Goal: Task Accomplishment & Management: Manage account settings

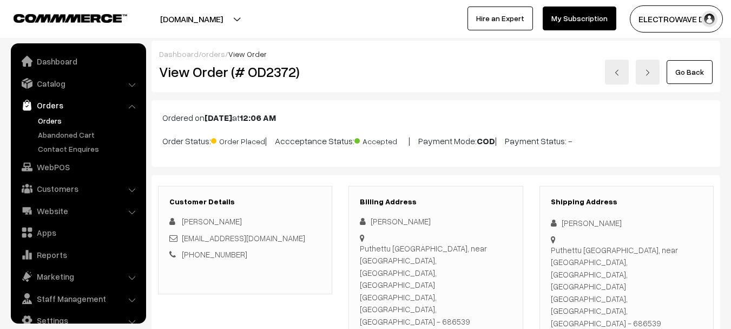
scroll to position [17, 0]
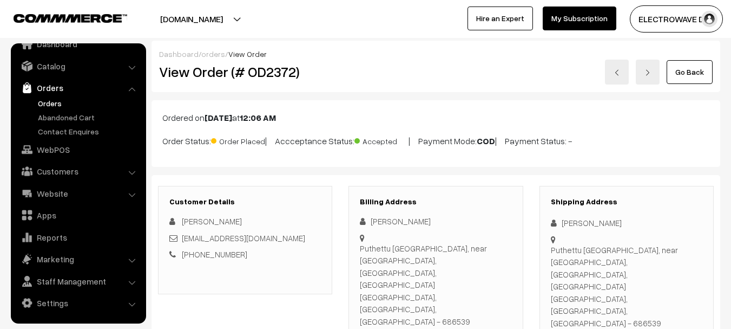
click at [48, 104] on link "Orders" at bounding box center [88, 102] width 107 height 11
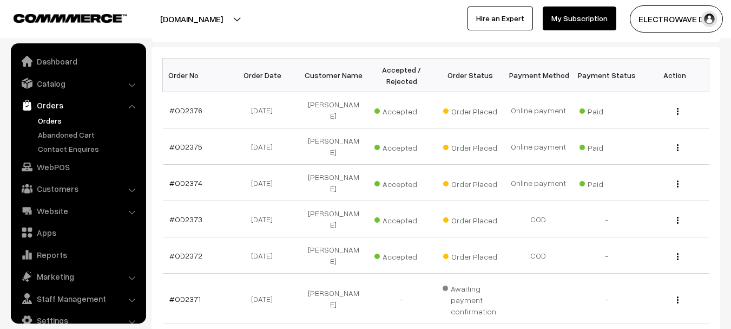
scroll to position [17, 0]
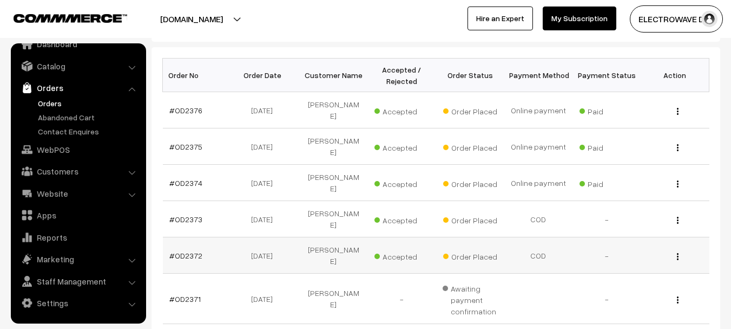
click at [192, 237] on td "#OD2372" at bounding box center [197, 255] width 68 height 36
click at [192, 251] on link "#OD2372" at bounding box center [185, 255] width 33 height 9
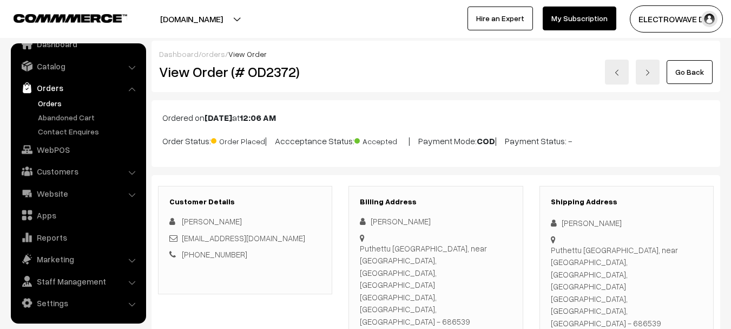
click at [619, 71] on img at bounding box center [617, 72] width 6 height 6
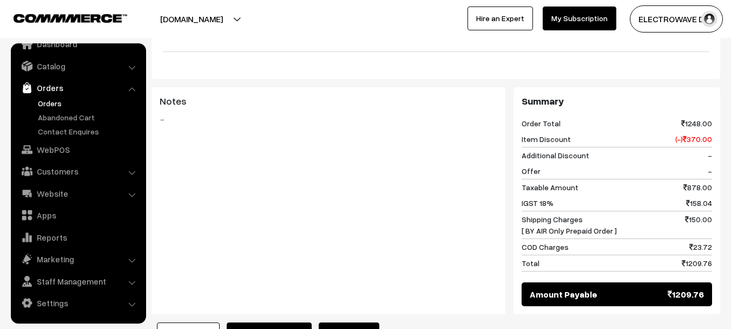
scroll to position [487, 0]
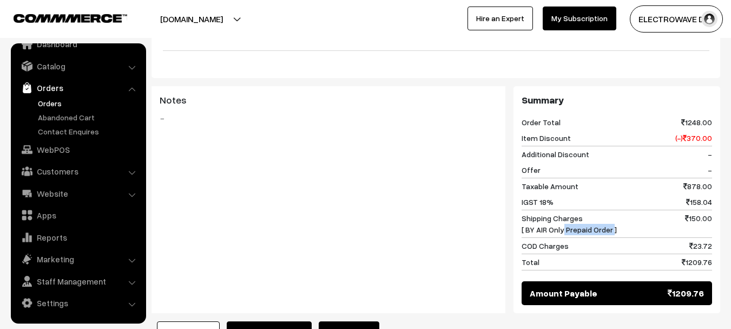
drag, startPoint x: 561, startPoint y: 217, endPoint x: 611, endPoint y: 215, distance: 49.8
click at [611, 215] on span "Shipping Charges [ BY AIR Only Prepaid Order ]" at bounding box center [569, 223] width 95 height 23
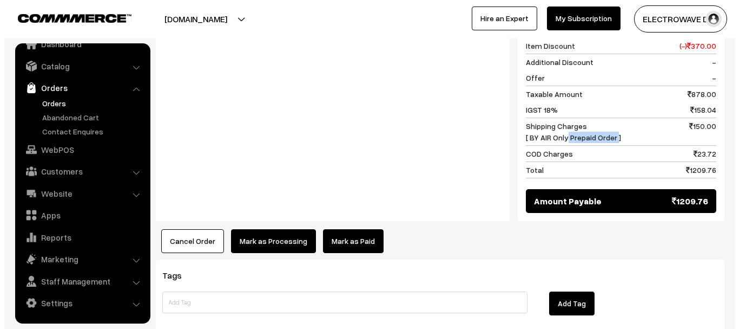
scroll to position [595, 0]
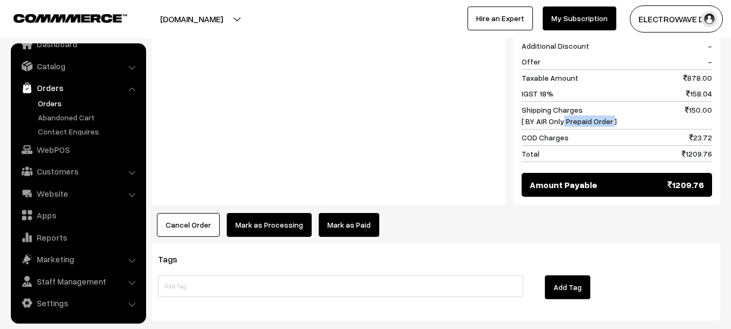
click at [565, 107] on span "Shipping Charges [ BY AIR Only Prepaid Order ]" at bounding box center [569, 115] width 95 height 23
drag, startPoint x: 522, startPoint y: 95, endPoint x: 622, endPoint y: 114, distance: 102.4
click at [622, 114] on div "Shipping Charges [ BY AIR Only Prepaid Order ] 150.00" at bounding box center [617, 116] width 191 height 28
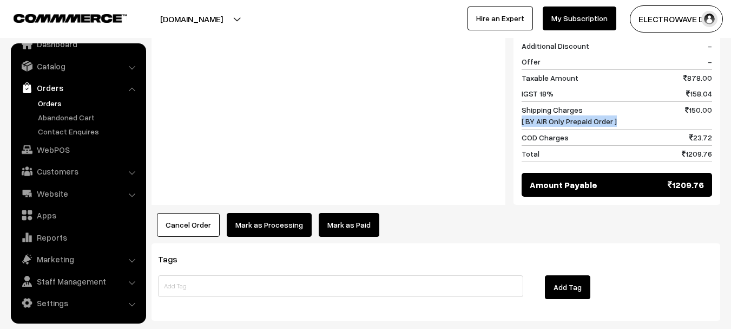
click at [624, 109] on div "Shipping Charges [ BY AIR Only Prepaid Order ] 150.00" at bounding box center [617, 116] width 191 height 28
drag, startPoint x: 687, startPoint y: 98, endPoint x: 721, endPoint y: 101, distance: 34.3
click at [287, 213] on button "Mark as Processing" at bounding box center [269, 225] width 85 height 24
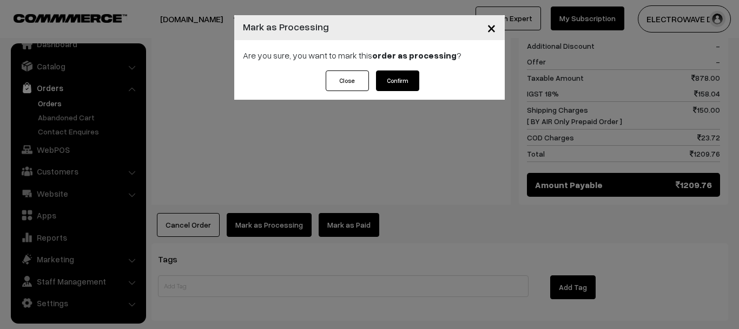
click at [397, 82] on button "Confirm" at bounding box center [397, 80] width 43 height 21
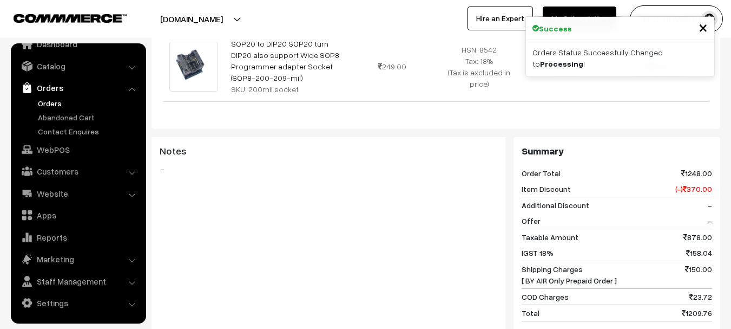
scroll to position [487, 0]
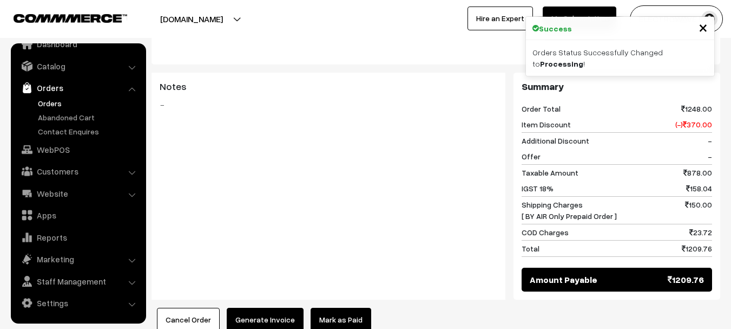
click at [267, 307] on button "Generate Invoice" at bounding box center [265, 319] width 77 height 24
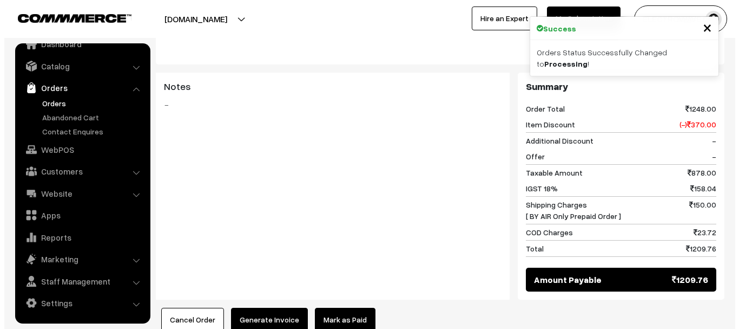
scroll to position [487, 0]
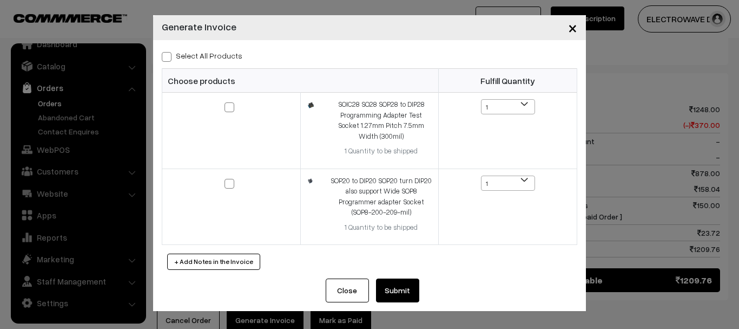
click at [169, 58] on span at bounding box center [167, 57] width 10 height 10
click at [169, 58] on input "Select All Products" at bounding box center [165, 54] width 7 height 7
checkbox input "true"
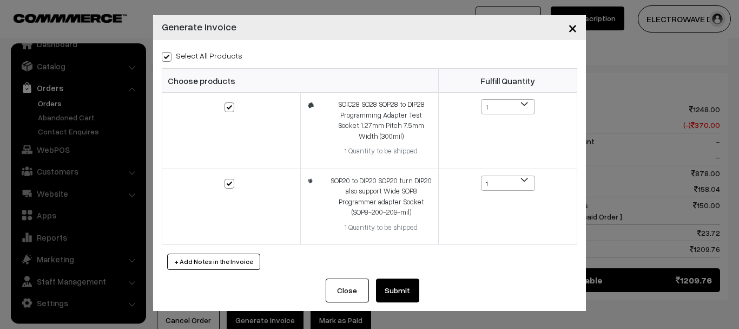
click at [403, 294] on button "Submit" at bounding box center [397, 290] width 43 height 24
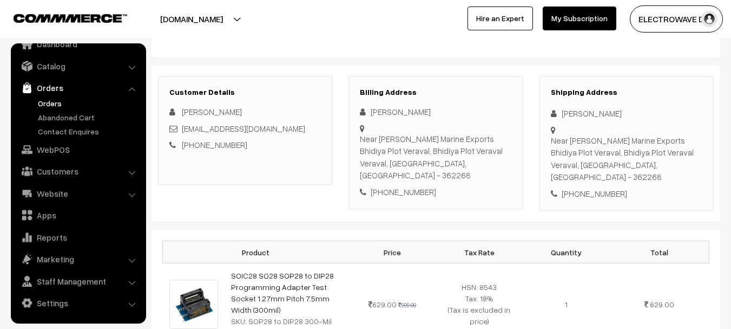
scroll to position [108, 0]
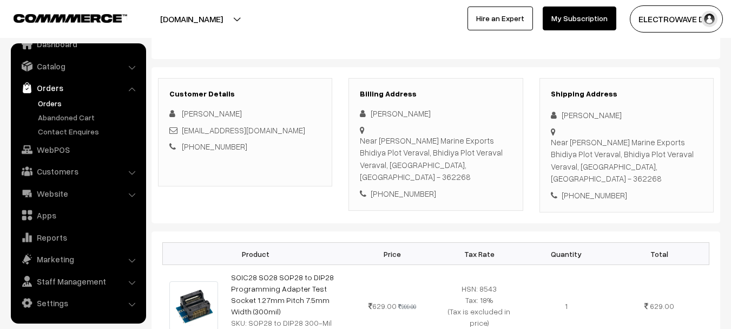
click at [563, 115] on div "[PERSON_NAME]" at bounding box center [627, 115] width 152 height 12
copy div "[PERSON_NAME]"
click at [563, 115] on div "[PERSON_NAME]" at bounding box center [627, 115] width 152 height 12
copy div "[PERSON_NAME]"
click at [599, 113] on div "[PERSON_NAME]" at bounding box center [627, 115] width 152 height 12
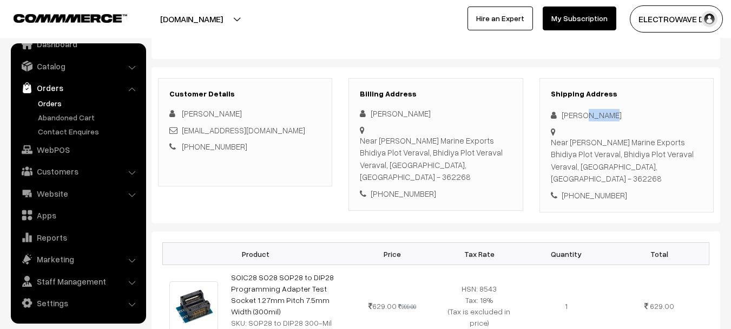
click at [599, 113] on div "[PERSON_NAME]" at bounding box center [627, 115] width 152 height 12
copy div "[PERSON_NAME]"
copy link "[EMAIL_ADDRESS][DOMAIN_NAME]"
drag, startPoint x: 279, startPoint y: 132, endPoint x: 182, endPoint y: 132, distance: 96.9
click at [182, 132] on div "[EMAIL_ADDRESS][DOMAIN_NAME]" at bounding box center [245, 130] width 152 height 12
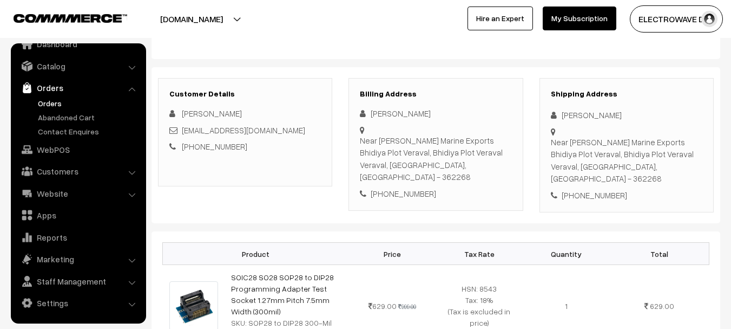
click at [579, 189] on div "[PHONE_NUMBER]" at bounding box center [627, 195] width 152 height 12
copy div "9277251757"
copy div "Ketan Anjani Near Dipmala Marine Exports Bhidiya Plot Veraval, Bhidiya Plot Ver…"
drag, startPoint x: 563, startPoint y: 110, endPoint x: 651, endPoint y: 148, distance: 95.7
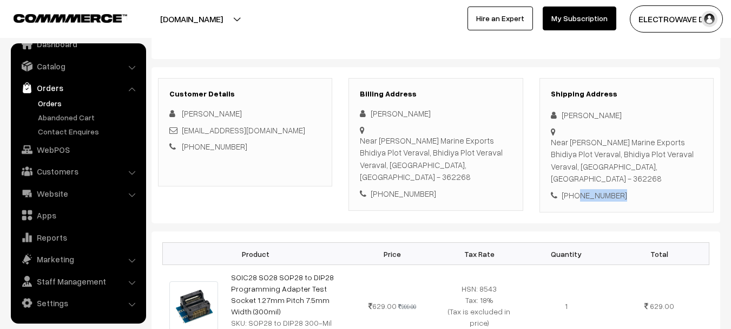
click at [651, 148] on div "Shipping Address Ketan Anjani Near Dipmala Marine Exports Bhidiya Plot Veraval,…" at bounding box center [627, 145] width 174 height 135
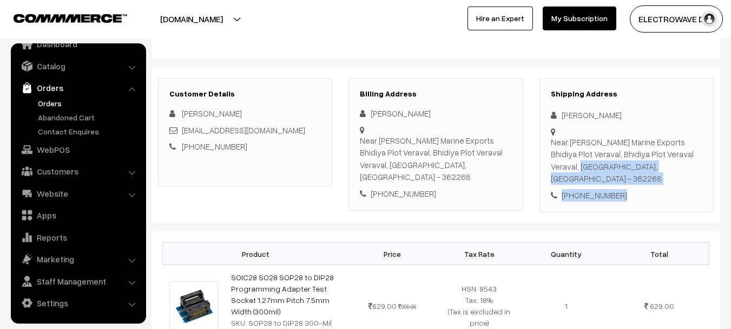
copy div "Veraval, Gujarat, India - 362268 +91 9277251757"
drag, startPoint x: 553, startPoint y: 167, endPoint x: 625, endPoint y: 185, distance: 74.0
click at [625, 185] on div "Shipping Address Ketan Anjani Near Dipmala Marine Exports Bhidiya Plot Veraval,…" at bounding box center [627, 145] width 174 height 135
click at [637, 165] on div "Near Dipmala Marine Exports Bhidiya Plot Veraval, Bhidiya Plot Veraval Veraval,…" at bounding box center [627, 160] width 152 height 49
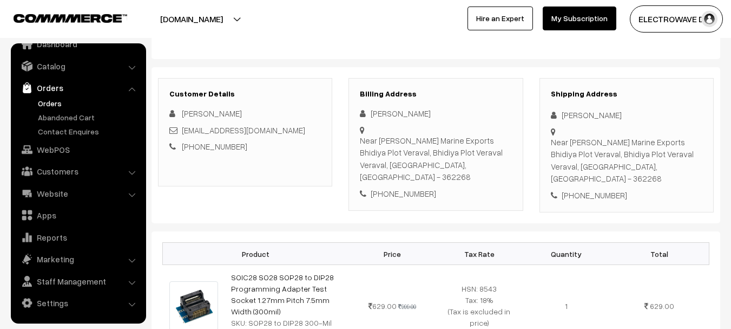
click at [637, 165] on div "Near Dipmala Marine Exports Bhidiya Plot Veraval, Bhidiya Plot Veraval Veraval,…" at bounding box center [627, 160] width 152 height 49
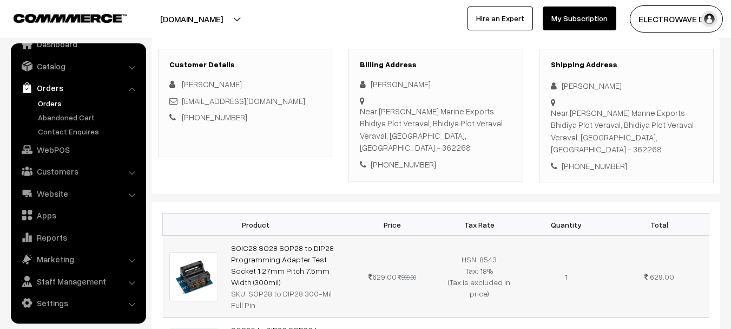
scroll to position [162, 0]
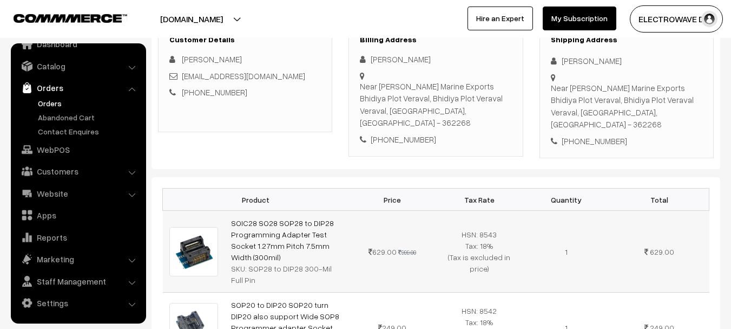
copy link "SOIC28 SO28 SOP28 to DIP28 Programming Adapter Test Socket 1.27mm Pitch 7.5mm W…"
drag, startPoint x: 348, startPoint y: 235, endPoint x: 227, endPoint y: 211, distance: 123.0
click at [227, 211] on td "SOIC28 SO28 SOP28 to DIP28 Programming Adapter Test Socket 1.27mm Pitch 7.5mm W…" at bounding box center [287, 252] width 124 height 82
copy link "SOIC28 SO28 SOP28 to DIP28 Programming Adapter Test Socket 1.27mm Pitch 7.5mm W…"
copy tbody "SOP28 to DIP28 300-Mil Full Pin 629.00 999.00 HSN: 8543 Tax: 18% (Tax is exclud…"
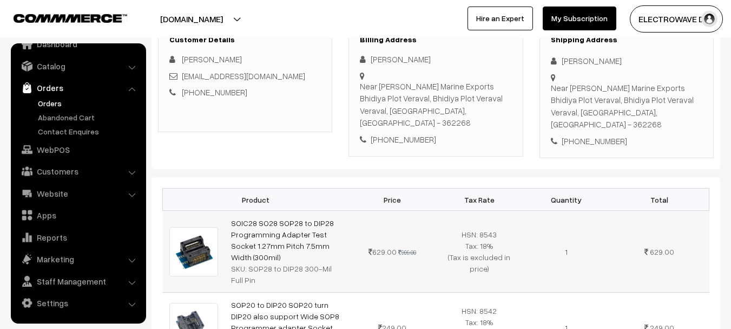
drag, startPoint x: 248, startPoint y: 247, endPoint x: 249, endPoint y: 254, distance: 7.1
click at [249, 263] on div "SKU: SOP28 to DIP28 300-Mil Full Pin" at bounding box center [287, 274] width 112 height 23
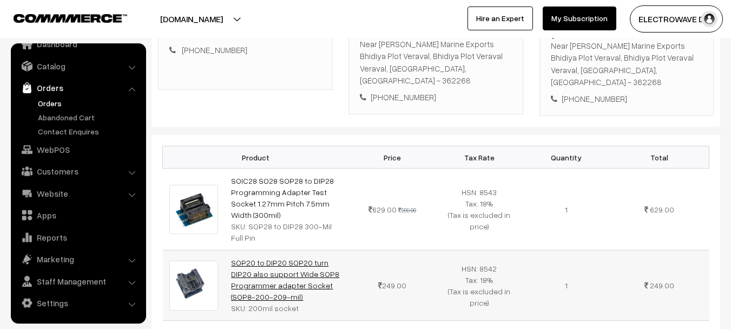
scroll to position [270, 0]
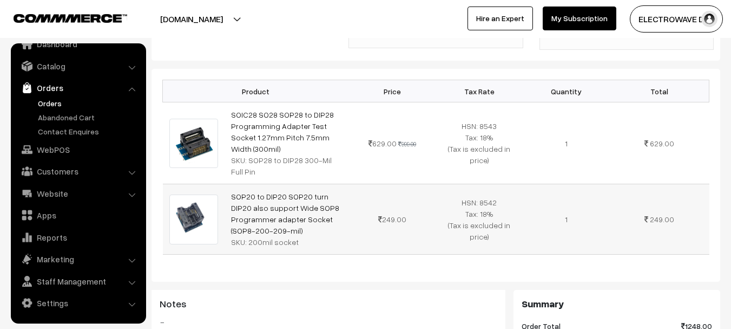
drag, startPoint x: 302, startPoint y: 207, endPoint x: 225, endPoint y: 168, distance: 86.2
click at [225, 184] on td "SOP20 to DIP20 SOP20 turn DIP20 also support Wide SOP8 Programmer adapter Socke…" at bounding box center [287, 219] width 124 height 70
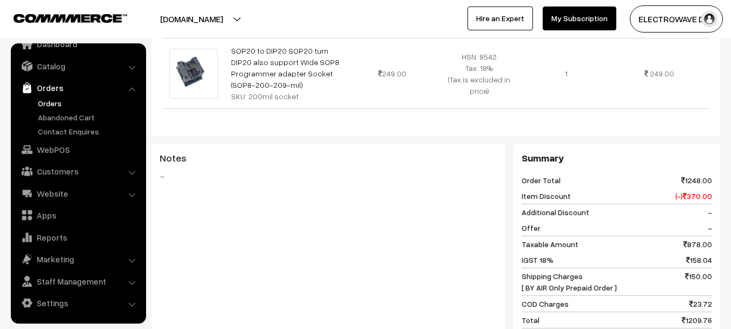
scroll to position [432, 0]
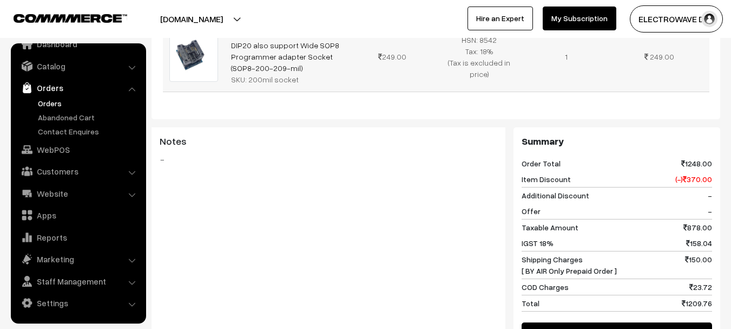
drag, startPoint x: 247, startPoint y: 58, endPoint x: 300, endPoint y: 55, distance: 53.1
click at [300, 74] on div "SKU: 200mil socket" at bounding box center [287, 79] width 112 height 11
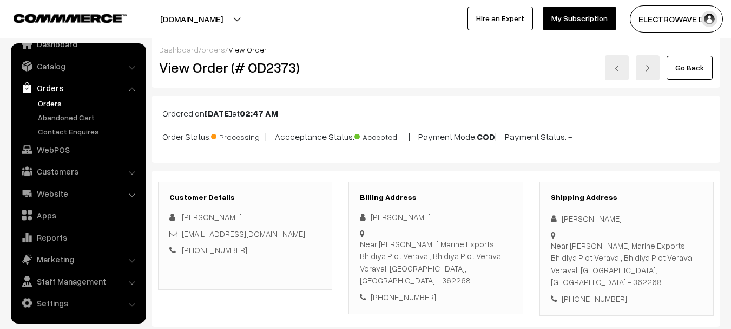
scroll to position [0, 0]
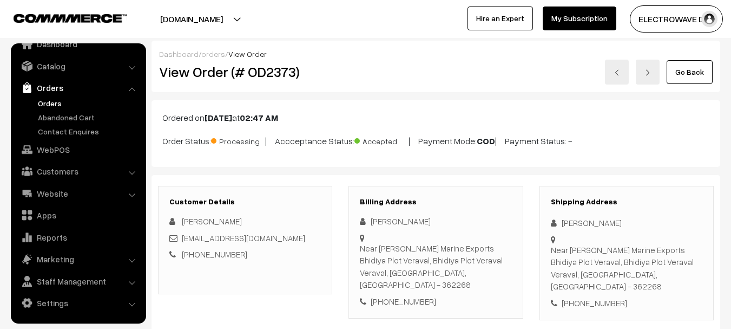
click at [267, 70] on h2 "View Order (# OD2373)" at bounding box center [246, 71] width 174 height 17
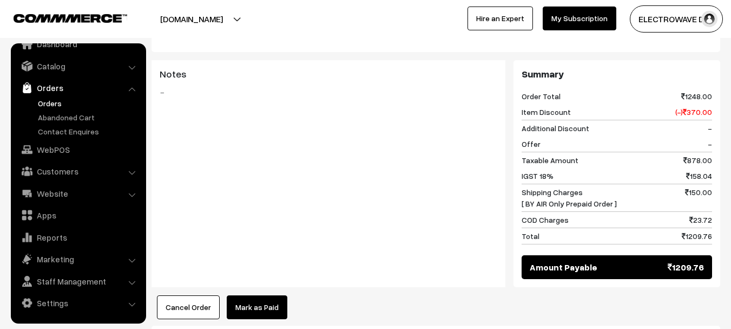
scroll to position [650, 0]
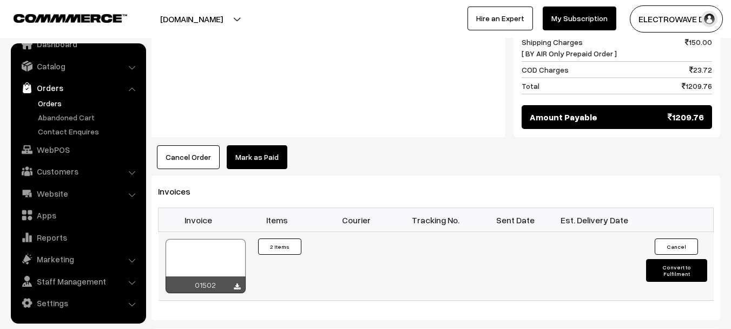
click at [226, 239] on div at bounding box center [206, 266] width 80 height 54
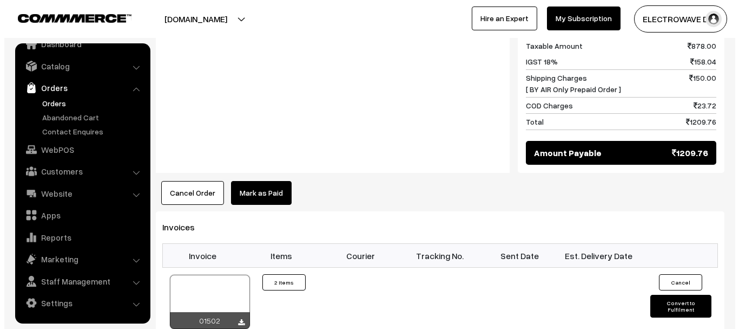
scroll to position [595, 0]
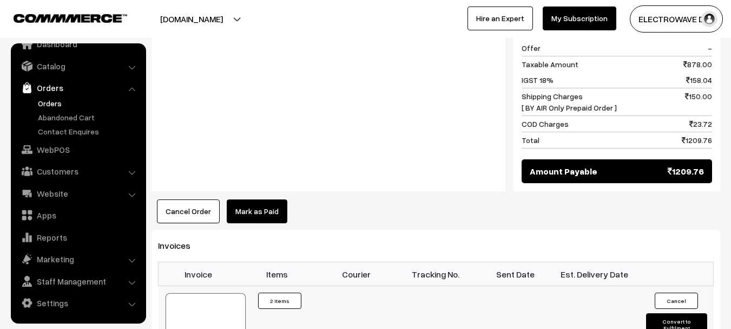
click at [681, 313] on button "Convert to Fulfilment" at bounding box center [676, 324] width 61 height 23
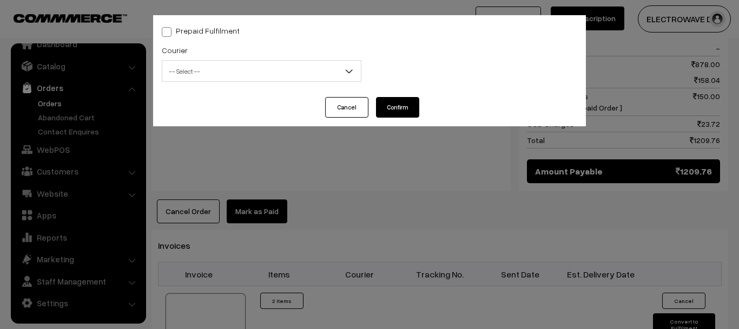
click at [311, 72] on span "-- Select --" at bounding box center [261, 71] width 199 height 19
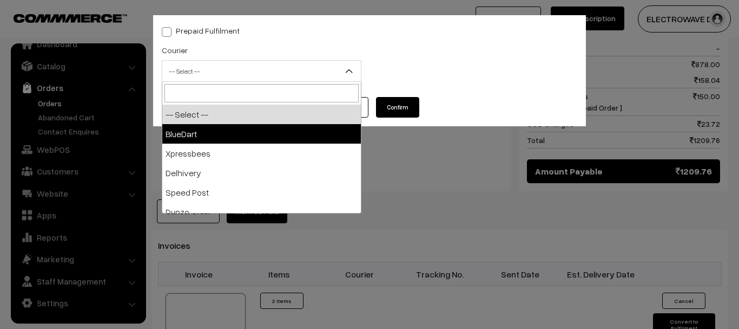
select select "2"
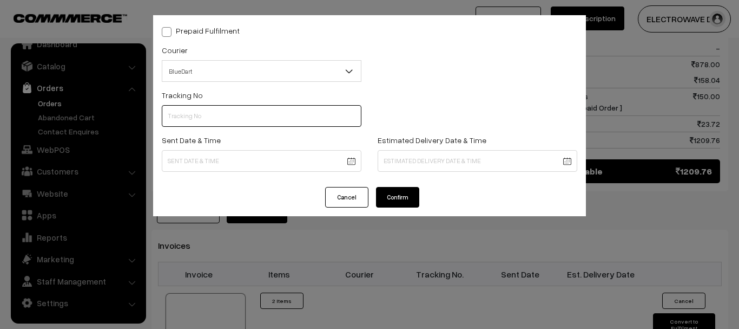
click at [292, 112] on input "text" at bounding box center [262, 116] width 200 height 22
paste input "78031135641"
type input "78031135641"
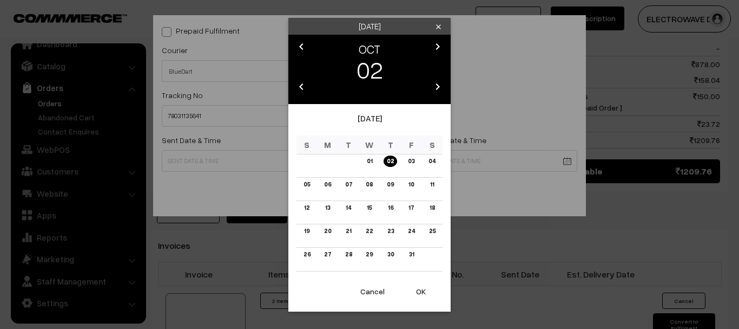
click at [417, 290] on button "OK" at bounding box center [420, 291] width 43 height 24
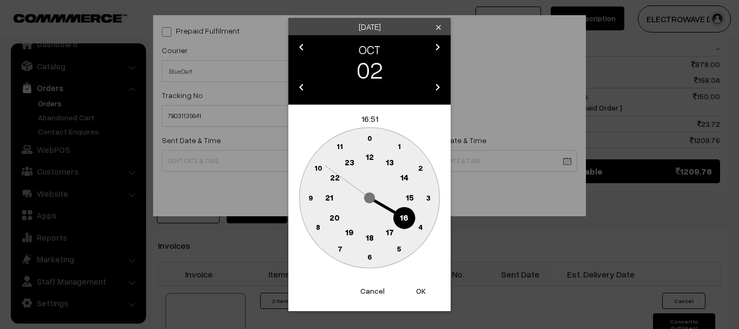
click at [417, 290] on button "OK" at bounding box center [420, 291] width 43 height 24
type input "02-10-2025 16:51"
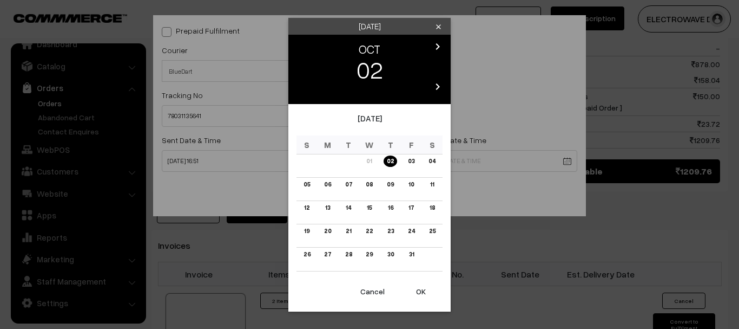
click at [402, 165] on body "Thank you for showing interest. Our team will call you shortly. Close [DOMAIN_N…" at bounding box center [369, 27] width 739 height 1244
click at [330, 185] on link "06" at bounding box center [328, 184] width 14 height 11
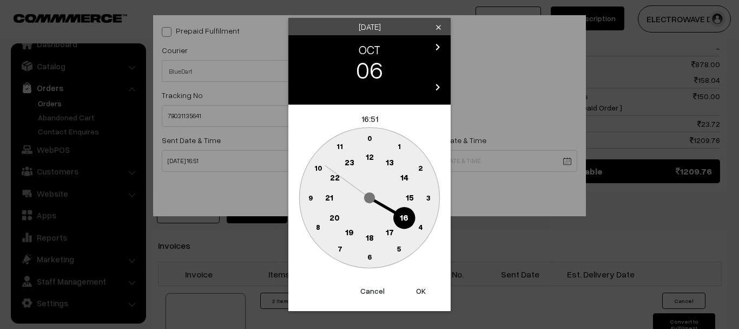
click at [419, 291] on button "OK" at bounding box center [420, 291] width 43 height 24
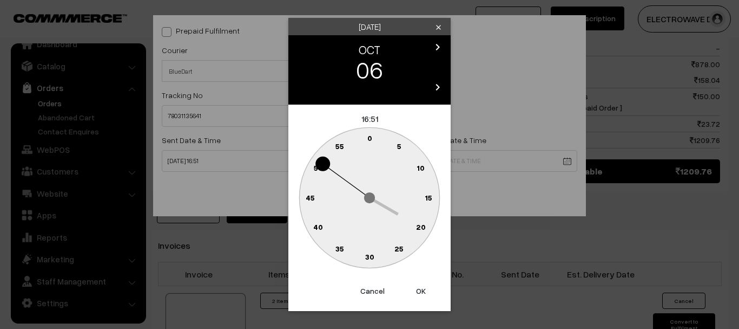
click at [419, 291] on button "OK" at bounding box center [420, 291] width 43 height 24
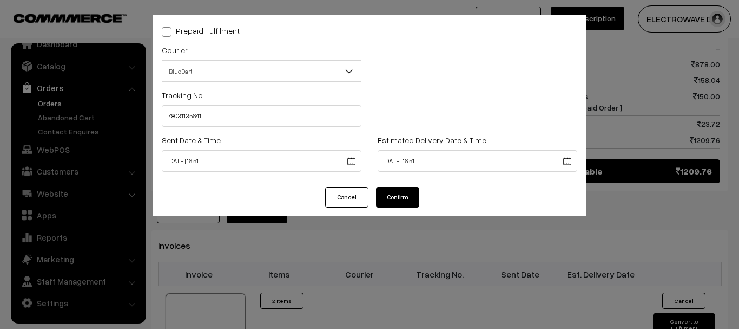
click at [403, 168] on body "Thank you for showing interest. Our team will call you shortly. Close dhruvpro.…" at bounding box center [369, 27] width 739 height 1244
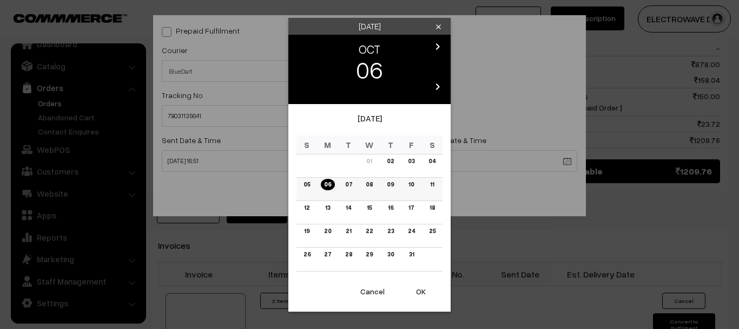
click at [353, 182] on link "07" at bounding box center [349, 184] width 14 height 11
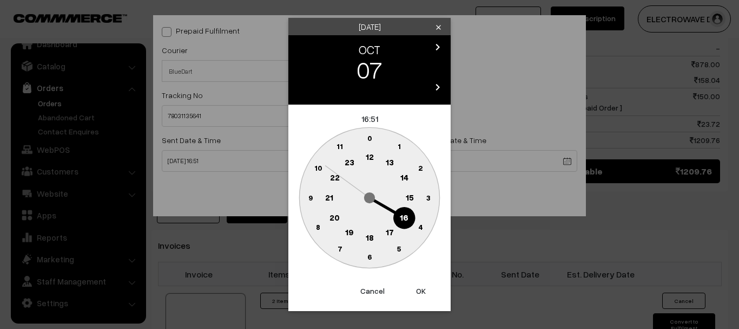
click at [422, 280] on button "OK" at bounding box center [420, 291] width 43 height 24
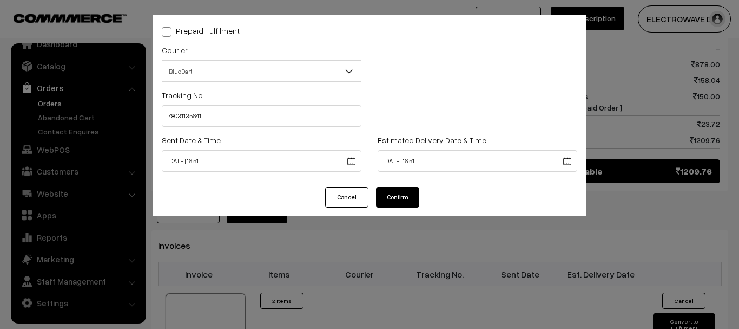
click at [410, 161] on body "Thank you for showing interest. Our team will call you shortly. Close dhruvpro.…" at bounding box center [369, 27] width 739 height 1244
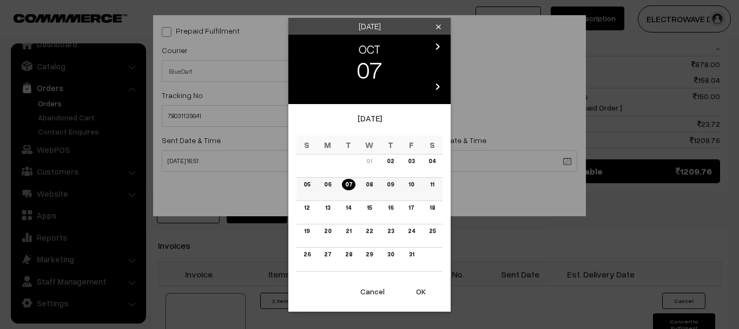
drag, startPoint x: 370, startPoint y: 181, endPoint x: 372, endPoint y: 187, distance: 6.2
click at [370, 182] on link "08" at bounding box center [370, 184] width 14 height 11
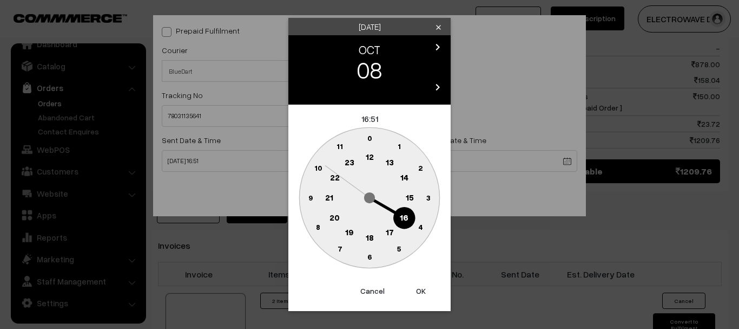
click at [417, 282] on button "OK" at bounding box center [420, 291] width 43 height 24
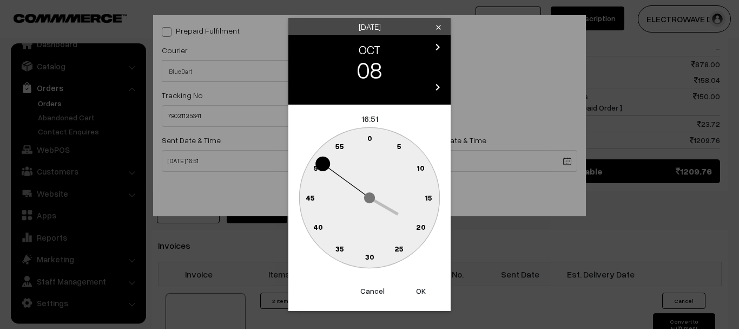
click at [417, 283] on button "OK" at bounding box center [420, 291] width 43 height 24
type input "08-10-2025 16:51"
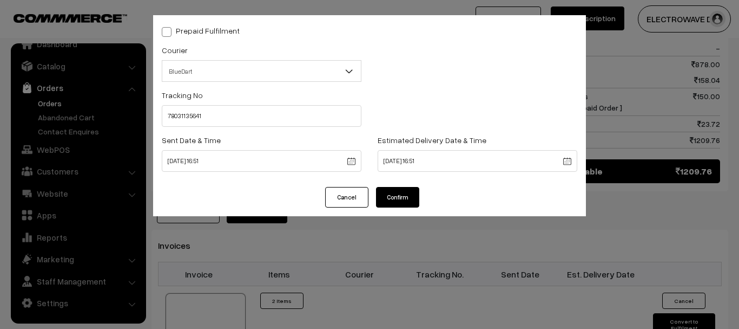
click at [398, 187] on button "Confirm" at bounding box center [397, 197] width 43 height 21
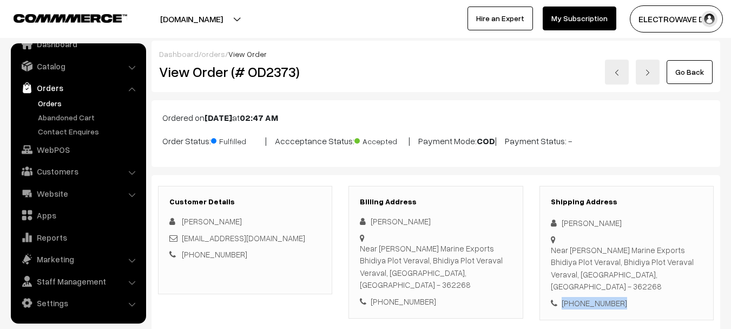
drag, startPoint x: 566, startPoint y: 294, endPoint x: 553, endPoint y: 296, distance: 13.2
click at [553, 297] on div "[PHONE_NUMBER]" at bounding box center [627, 303] width 152 height 12
click at [61, 101] on link "Orders" at bounding box center [88, 102] width 107 height 11
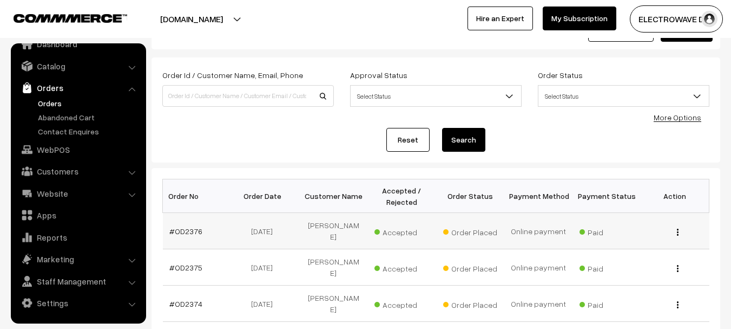
scroll to position [162, 0]
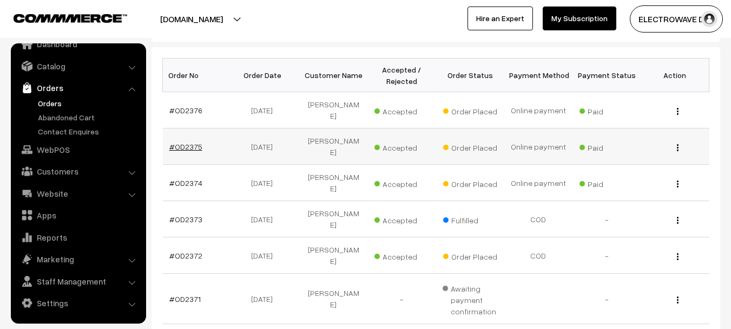
drag, startPoint x: 209, startPoint y: 137, endPoint x: 196, endPoint y: 137, distance: 12.4
click at [206, 137] on td "#OD2375" at bounding box center [197, 146] width 68 height 36
click at [196, 142] on link "#OD2375" at bounding box center [185, 146] width 33 height 9
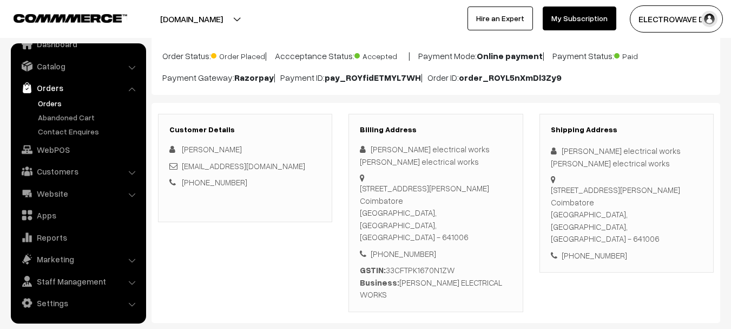
scroll to position [54, 0]
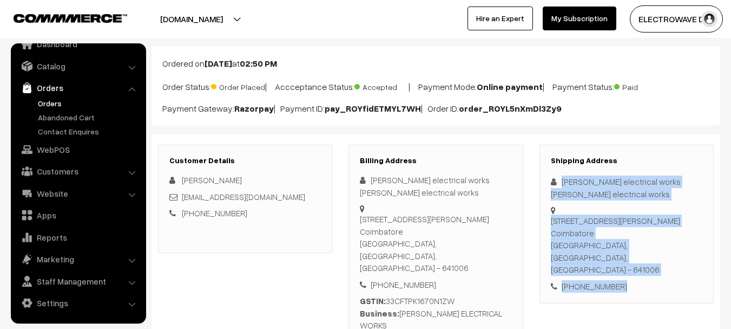
drag, startPoint x: 561, startPoint y: 174, endPoint x: 652, endPoint y: 257, distance: 123.8
click at [652, 257] on div "Shipping Address [PERSON_NAME] electrical works [PERSON_NAME] electrical works …" at bounding box center [627, 224] width 174 height 159
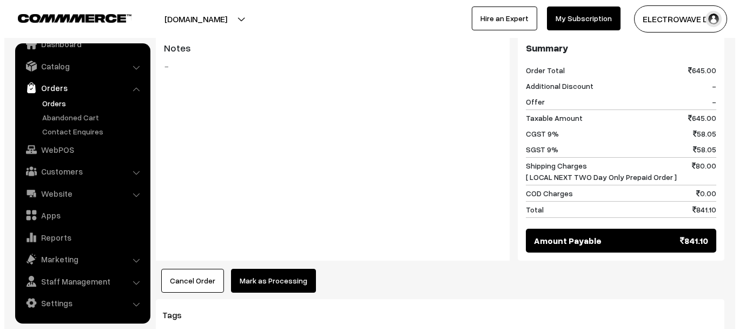
scroll to position [614, 0]
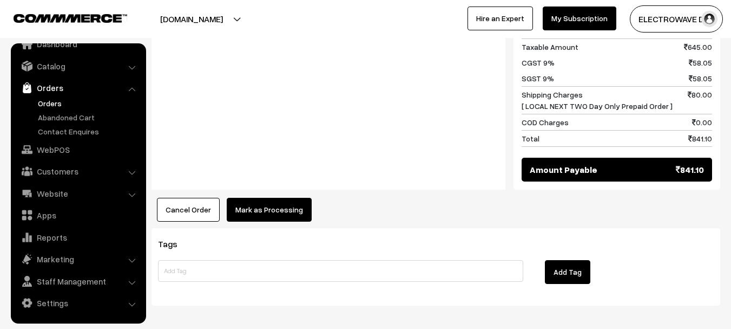
click at [268, 198] on button "Mark as Processing" at bounding box center [269, 210] width 85 height 24
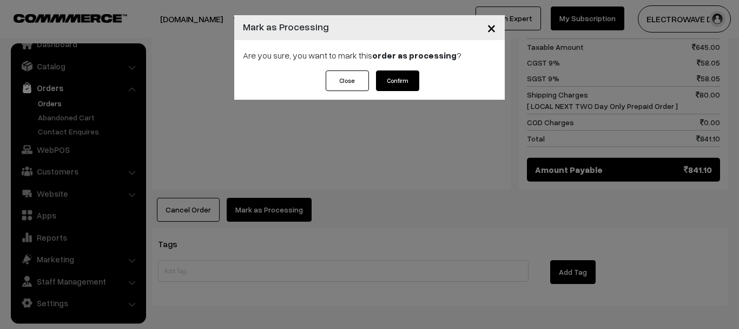
click at [403, 85] on button "Confirm" at bounding box center [397, 80] width 43 height 21
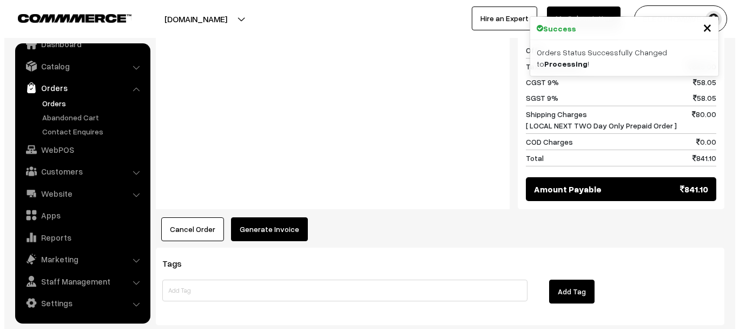
scroll to position [595, 0]
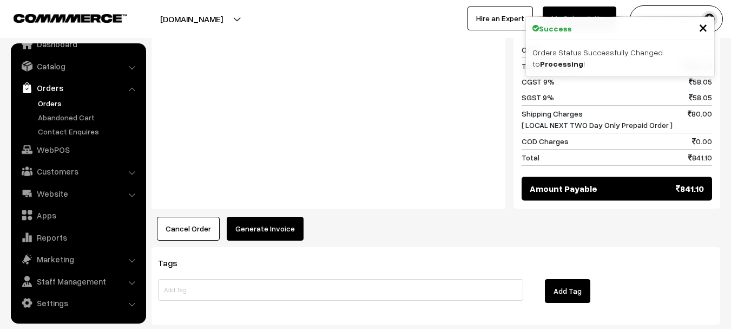
click at [269, 217] on button "Generate Invoice" at bounding box center [265, 229] width 77 height 24
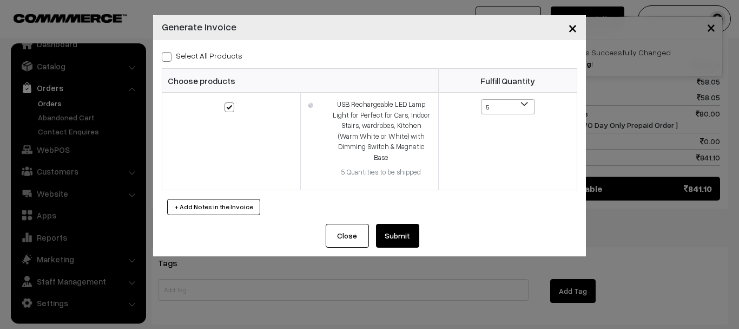
click at [411, 225] on button "Submit" at bounding box center [397, 236] width 43 height 24
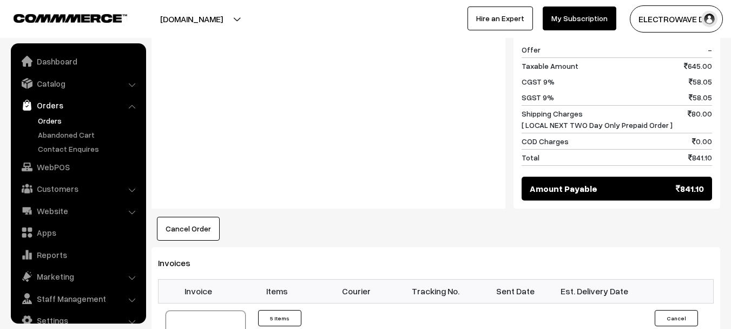
scroll to position [17, 0]
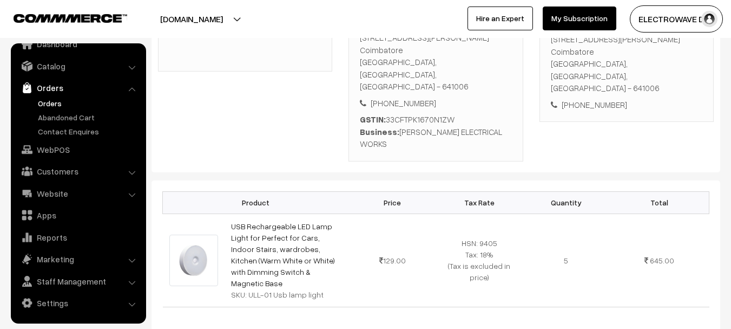
scroll to position [108, 0]
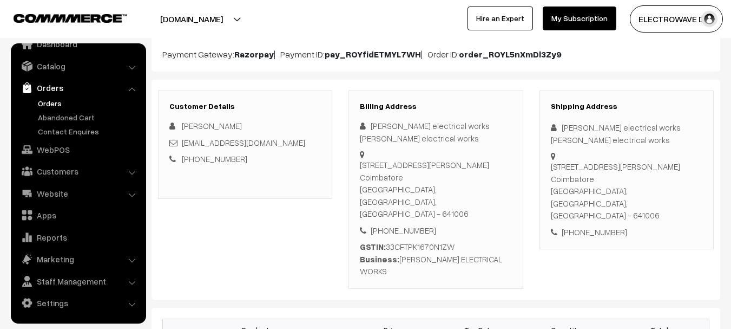
click at [657, 186] on div "11/1 jayam complex, lakshmipuram, Ganapathy Coimbatore Coimbatore, Tamil Nadu, …" at bounding box center [627, 190] width 152 height 61
copy div "641006"
click at [657, 186] on div "11/1 jayam complex, lakshmipuram, Ganapathy Coimbatore Coimbatore, Tamil Nadu, …" at bounding box center [627, 190] width 152 height 61
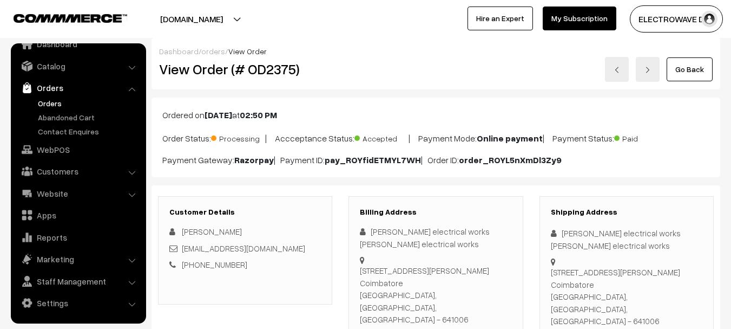
scroll to position [0, 0]
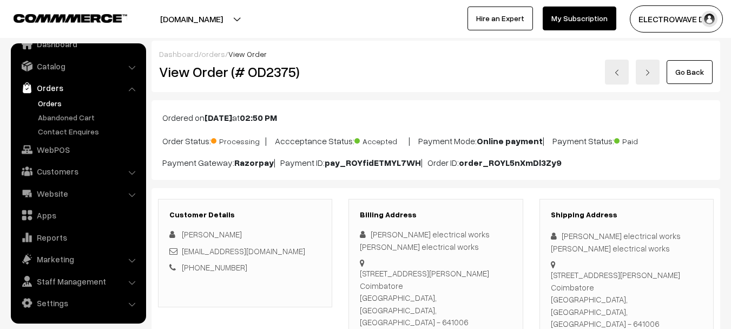
click at [620, 72] on img at bounding box center [617, 72] width 6 height 6
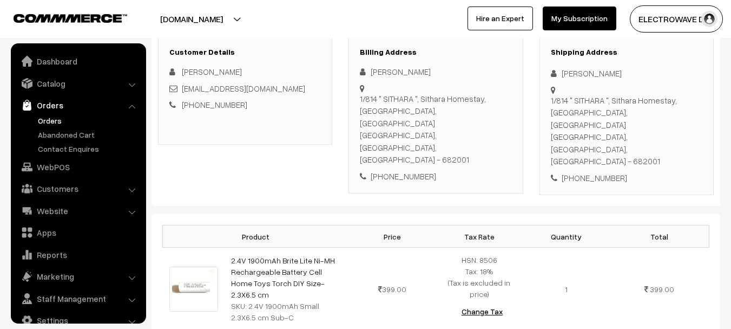
scroll to position [17, 0]
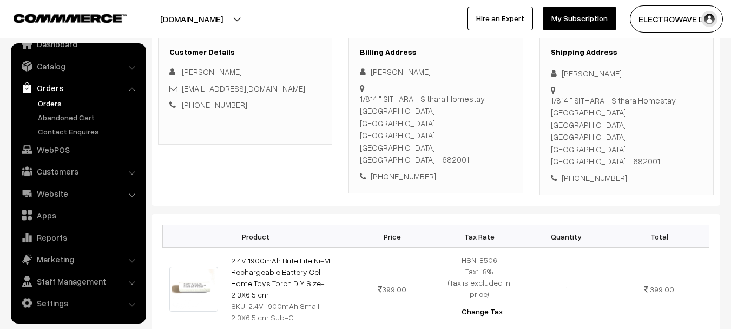
click at [634, 121] on div "1/814 " SITHARA ", [GEOGRAPHIC_DATA] Homestay, [GEOGRAPHIC_DATA], [GEOGRAPHIC_D…" at bounding box center [627, 130] width 152 height 73
copy div "682001"
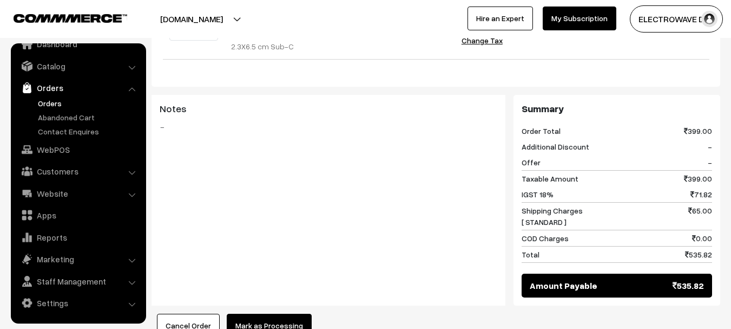
click at [277, 313] on button "Mark as Processing" at bounding box center [269, 325] width 85 height 24
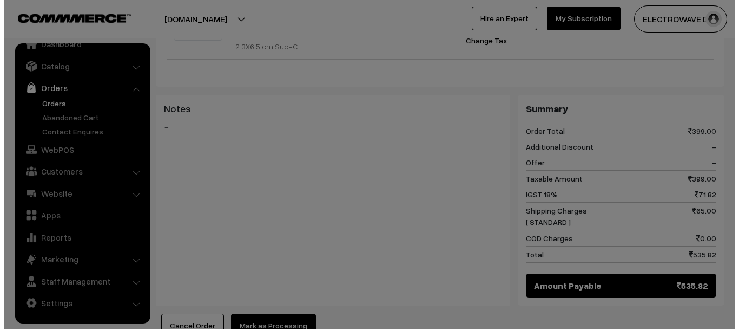
scroll to position [432, 0]
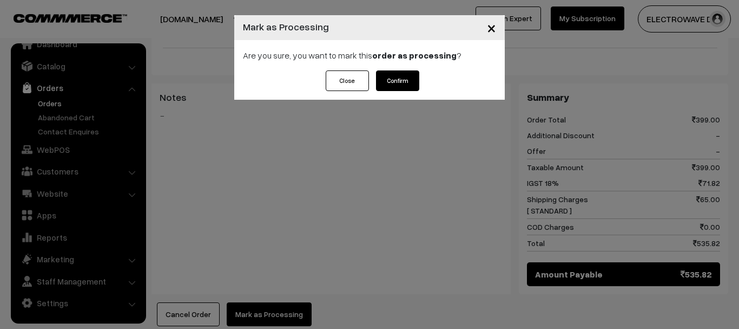
click at [395, 82] on button "Confirm" at bounding box center [397, 80] width 43 height 21
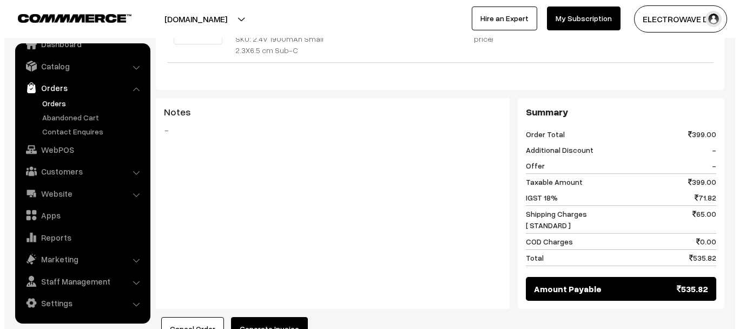
scroll to position [547, 0]
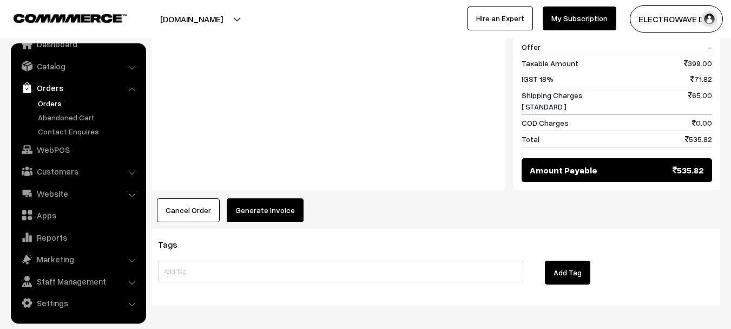
click at [272, 198] on button "Generate Invoice" at bounding box center [265, 210] width 77 height 24
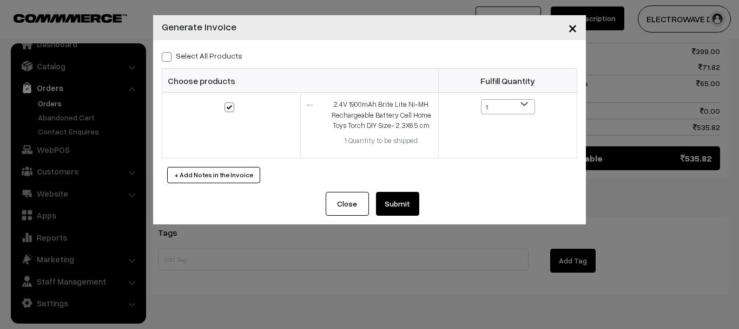
click at [392, 209] on button "Submit" at bounding box center [397, 204] width 43 height 24
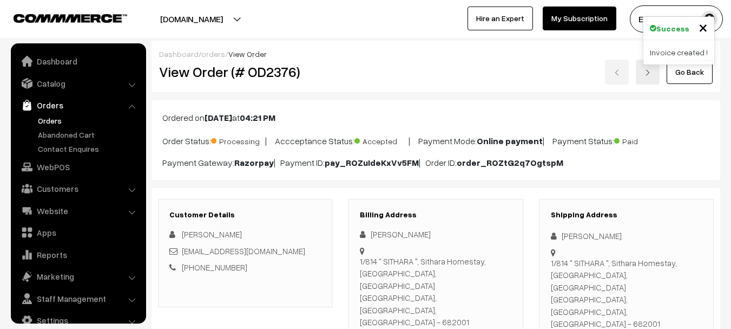
scroll to position [547, 0]
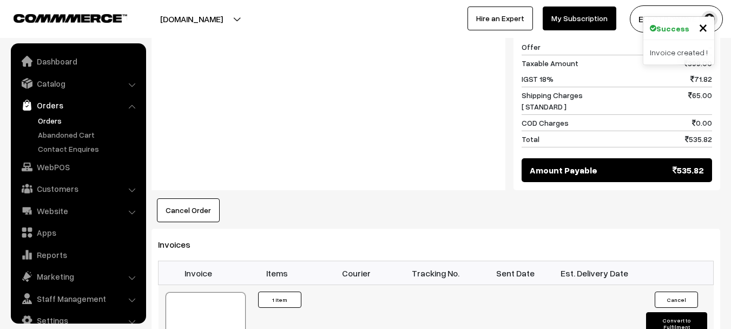
click at [213, 292] on div at bounding box center [206, 319] width 80 height 54
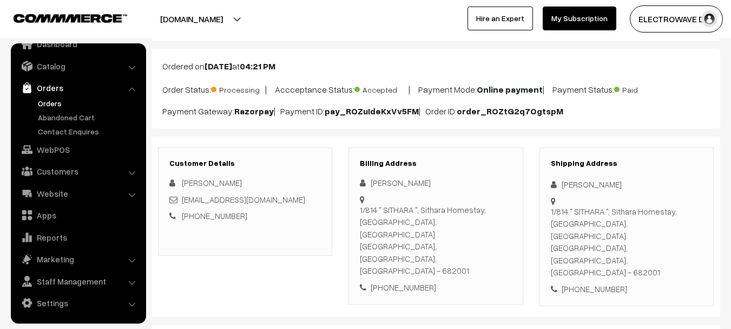
scroll to position [108, 0]
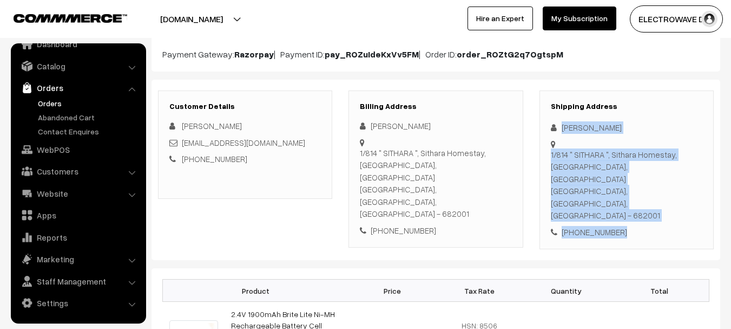
copy div "[PERSON_NAME] 1/814 " SITHARA ", Sithara Homestay, [GEOGRAPHIC_DATA], [GEOGRAPH…"
drag, startPoint x: 585, startPoint y: 171, endPoint x: 555, endPoint y: 132, distance: 49.2
click at [555, 132] on div "Shipping Address [PERSON_NAME] 1/814 " SITHARA ", [STREET_ADDRESS] [PHONE_NUMBE…" at bounding box center [627, 169] width 174 height 159
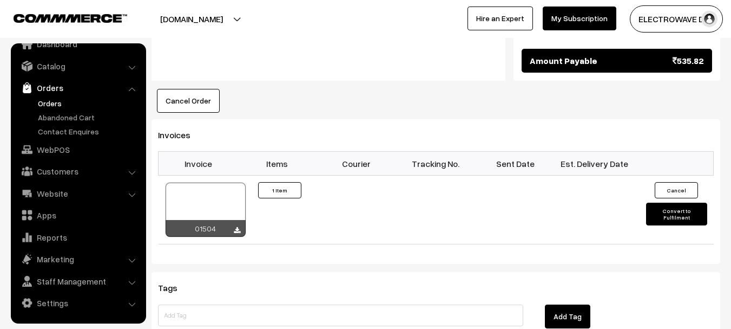
scroll to position [758, 0]
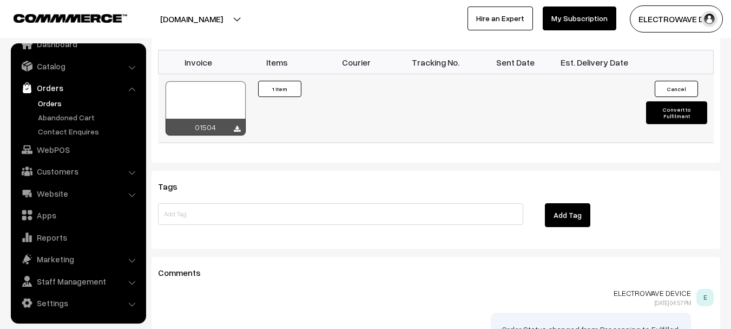
click at [664, 101] on button "Convert to Fulfilment" at bounding box center [676, 112] width 61 height 23
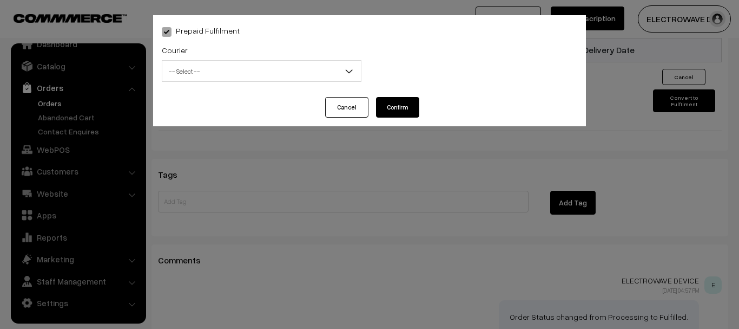
click at [297, 70] on span "-- Select --" at bounding box center [261, 71] width 199 height 19
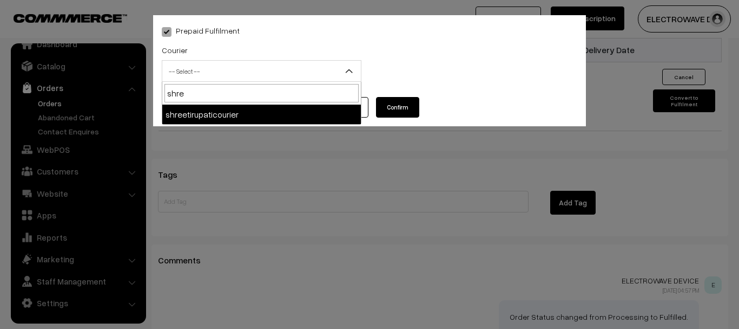
type input "shree"
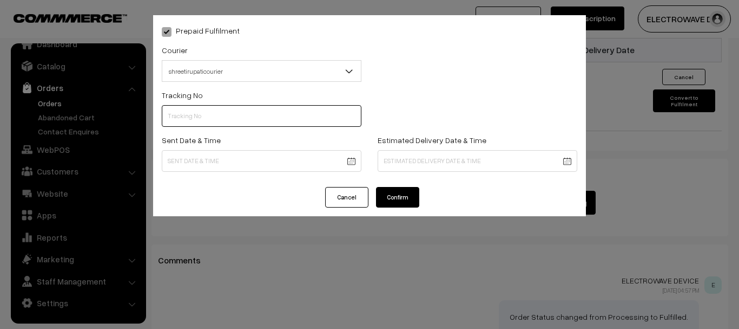
click at [282, 121] on input "text" at bounding box center [262, 116] width 200 height 22
click at [343, 199] on button "Cancel" at bounding box center [346, 197] width 43 height 21
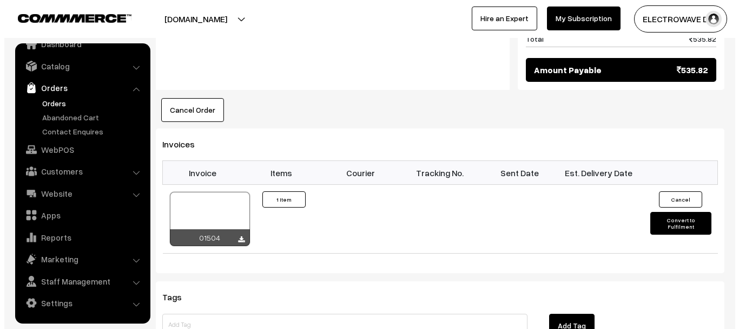
scroll to position [650, 0]
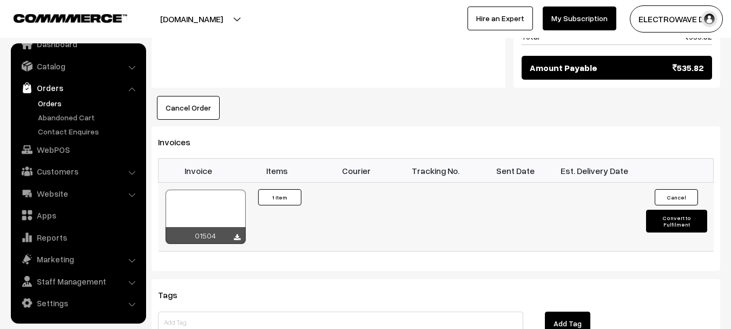
click at [661, 209] on button "Convert to Fulfilment" at bounding box center [676, 220] width 61 height 23
select select "0"
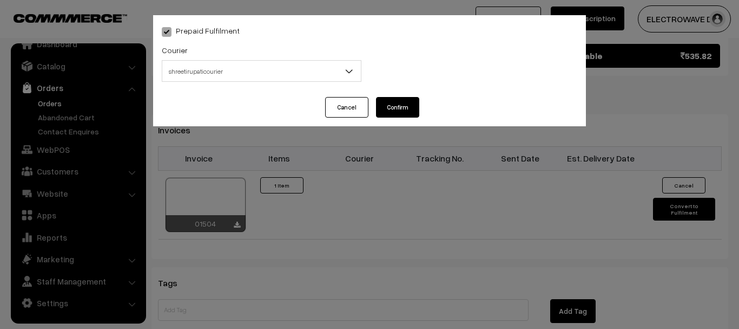
click at [230, 74] on span "shreetirupaticourier" at bounding box center [261, 71] width 199 height 19
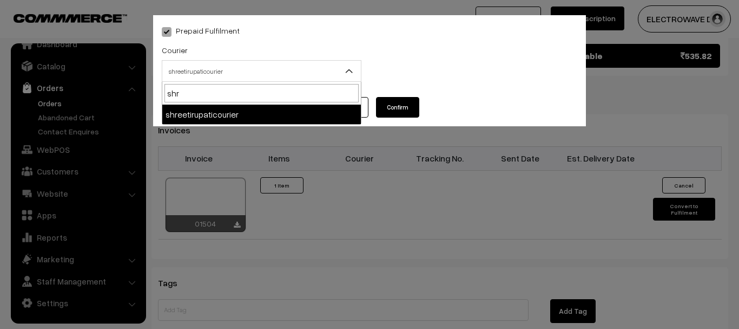
type input "shre"
select select "8"
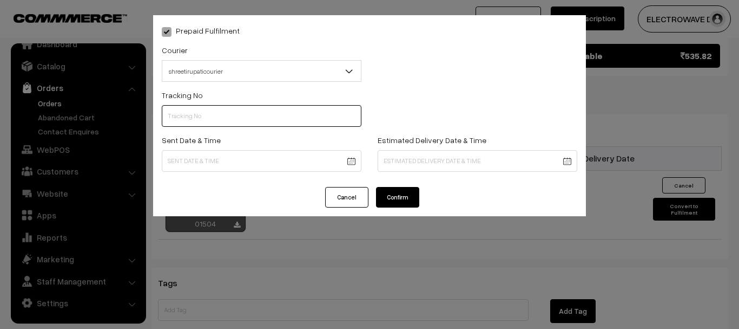
click at [228, 119] on input "text" at bounding box center [262, 116] width 200 height 22
type input "374800046292"
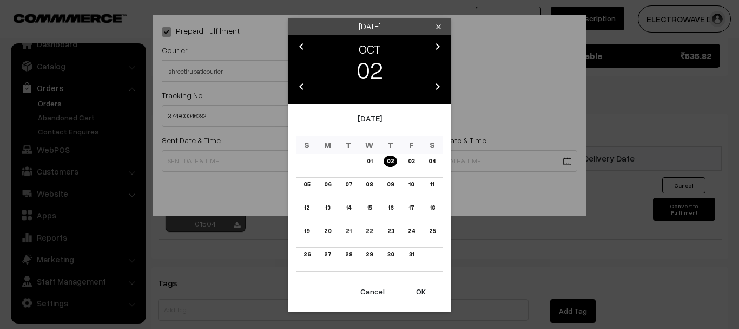
click at [414, 291] on button "OK" at bounding box center [420, 291] width 43 height 24
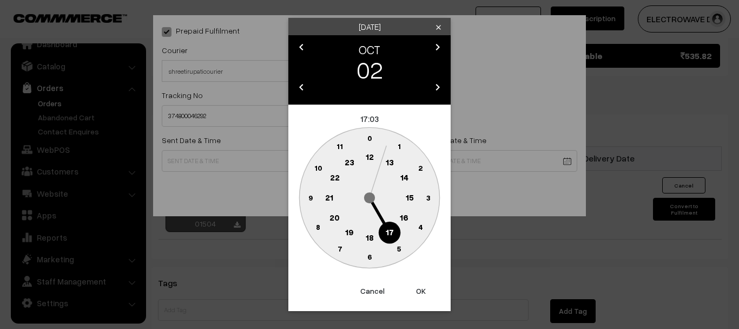
click at [414, 291] on button "OK" at bounding box center [420, 291] width 43 height 24
drag, startPoint x: 414, startPoint y: 291, endPoint x: 416, endPoint y: 283, distance: 8.0
click at [415, 291] on button "OK" at bounding box center [420, 291] width 43 height 24
type input "02-10-2025 17:03"
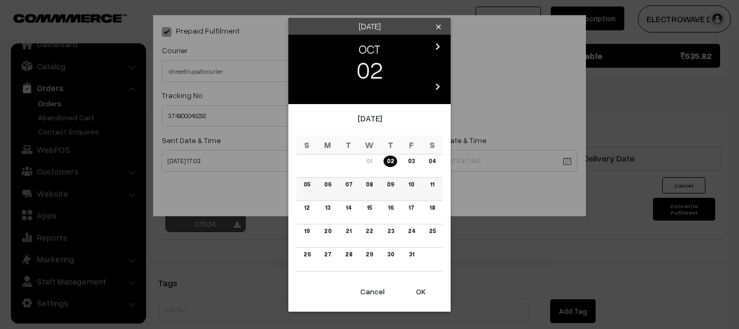
click at [333, 185] on link "06" at bounding box center [328, 184] width 14 height 11
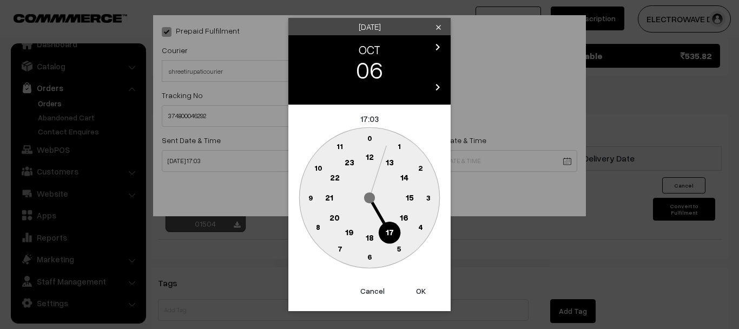
click at [427, 294] on button "OK" at bounding box center [420, 291] width 43 height 24
drag, startPoint x: 427, startPoint y: 294, endPoint x: 422, endPoint y: 262, distance: 32.3
click at [427, 292] on button "OK" at bounding box center [420, 291] width 43 height 24
type input "06-10-2025 17:03"
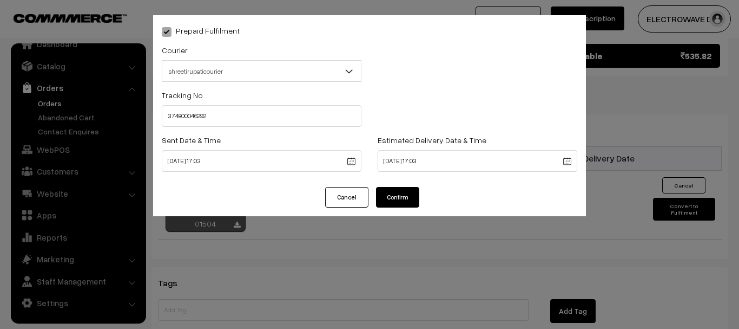
drag, startPoint x: 398, startPoint y: 191, endPoint x: 390, endPoint y: 185, distance: 9.6
click at [398, 189] on button "Confirm" at bounding box center [397, 197] width 43 height 21
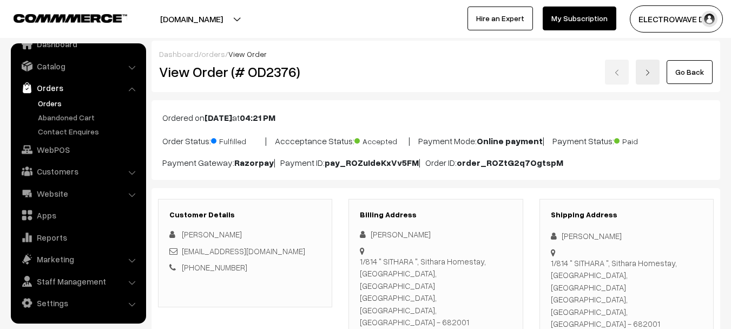
click at [650, 75] on img at bounding box center [648, 72] width 6 height 6
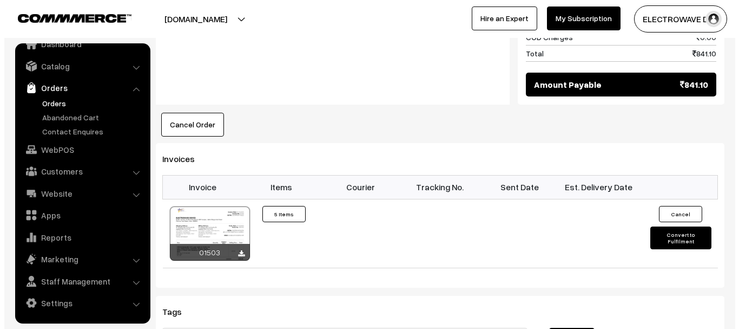
scroll to position [704, 0]
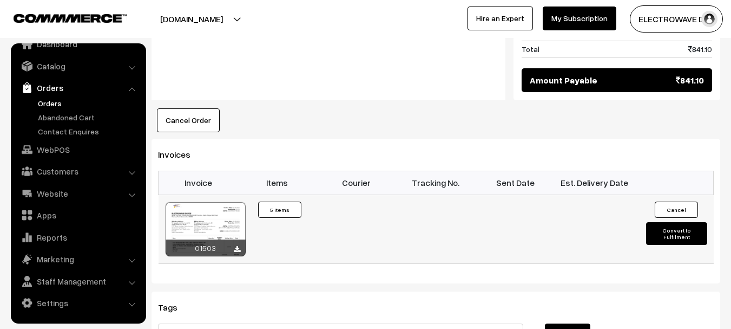
click at [670, 222] on button "Convert to Fulfilment" at bounding box center [676, 233] width 61 height 23
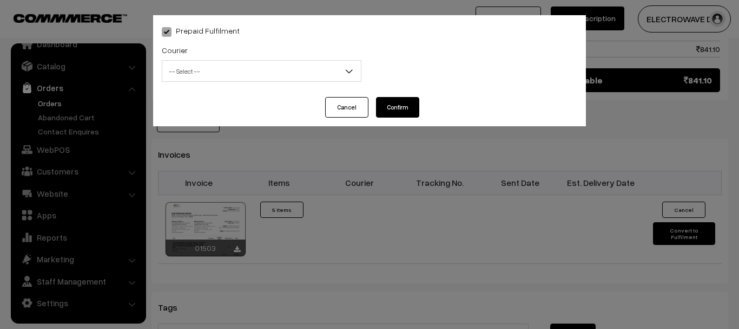
click at [259, 63] on span "-- Select --" at bounding box center [261, 71] width 199 height 19
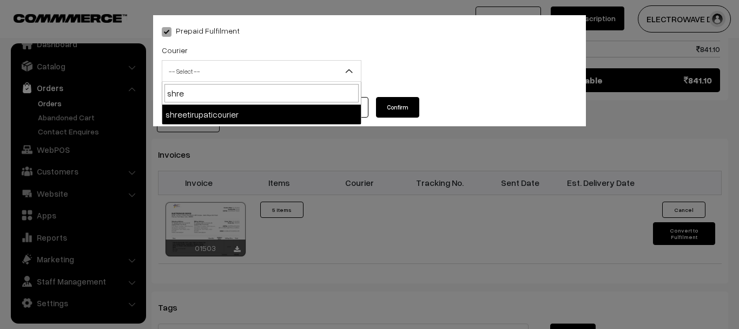
type input "shree"
select select "8"
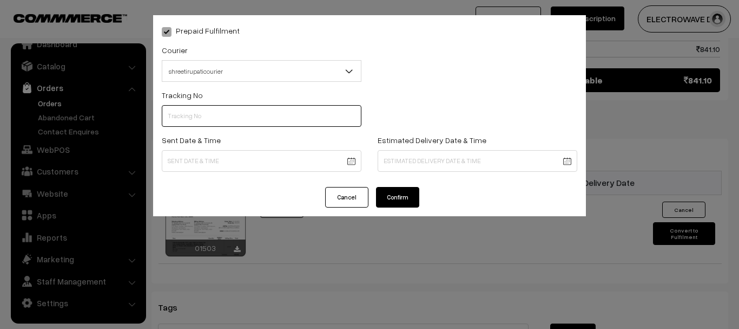
click at [258, 109] on input "text" at bounding box center [262, 116] width 200 height 22
type input "374800046289"
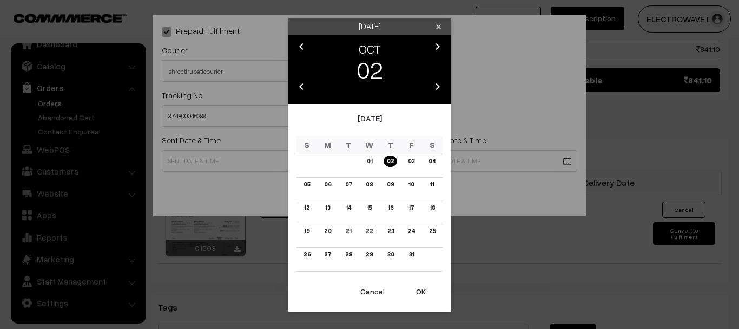
click at [415, 292] on button "OK" at bounding box center [420, 291] width 43 height 24
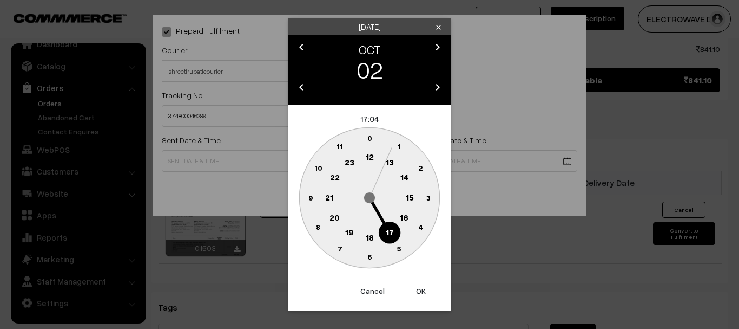
click at [415, 292] on button "OK" at bounding box center [420, 291] width 43 height 24
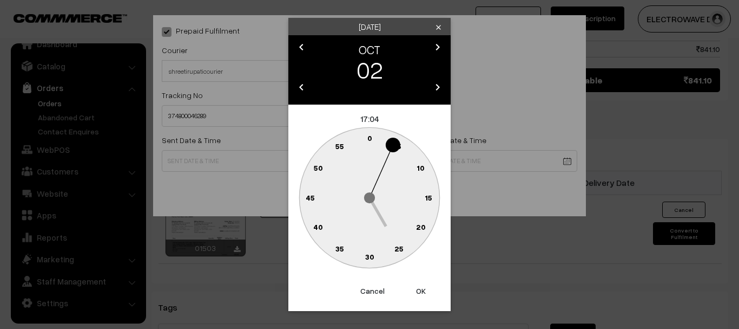
drag, startPoint x: 415, startPoint y: 292, endPoint x: 416, endPoint y: 233, distance: 59.5
click at [415, 292] on button "OK" at bounding box center [420, 291] width 43 height 24
type input "02-10-2025 17:04"
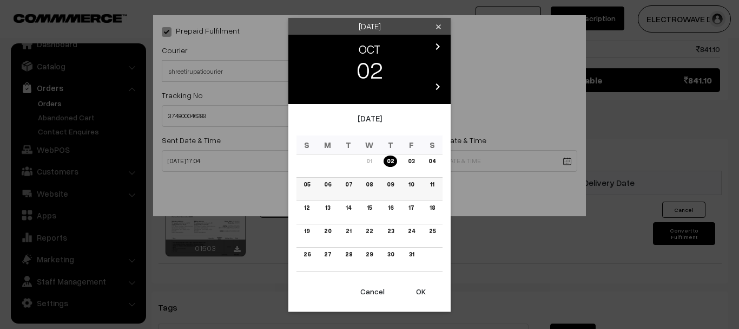
click at [348, 183] on link "07" at bounding box center [349, 184] width 14 height 11
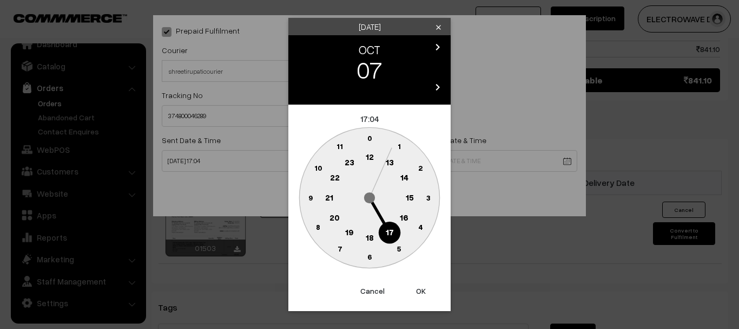
click at [425, 292] on button "OK" at bounding box center [420, 291] width 43 height 24
type input "07-10-2025 17:04"
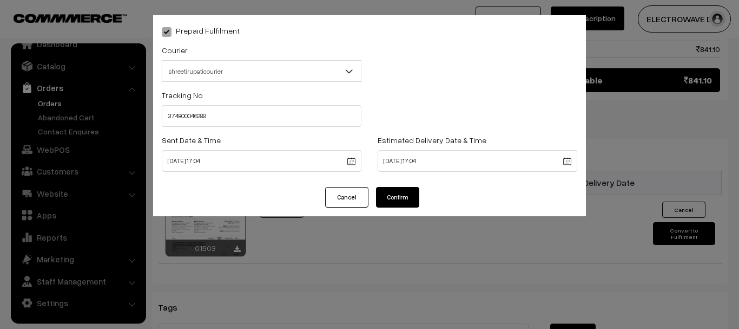
click at [411, 181] on div "Prepaid Fulfilment Courier -- Select -- BlueDart Xpressbees Delhivery Speed Pos…" at bounding box center [369, 101] width 433 height 172
click at [408, 202] on button "Confirm" at bounding box center [397, 197] width 43 height 21
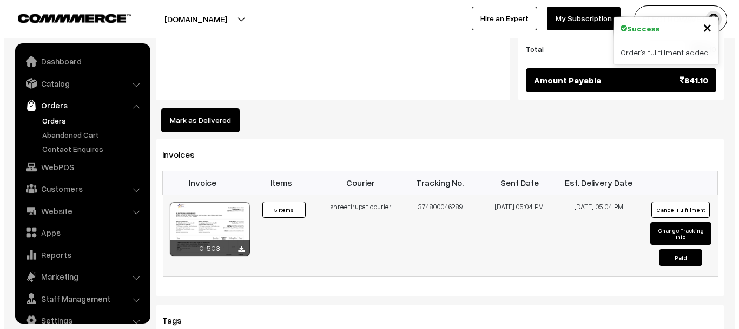
scroll to position [17, 0]
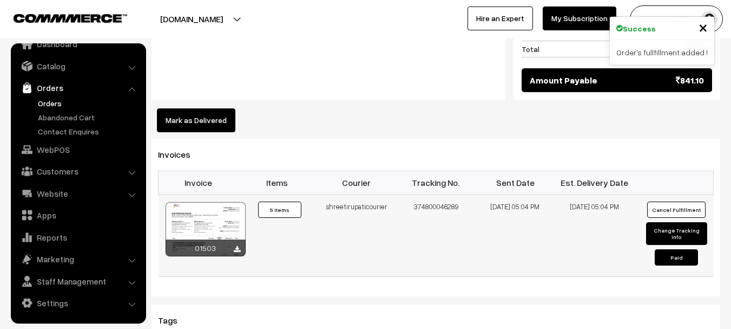
click at [672, 222] on button "Change Tracking Info" at bounding box center [676, 233] width 61 height 23
select select "8"
type input "374800046289"
type input "[DATE] 17:04"
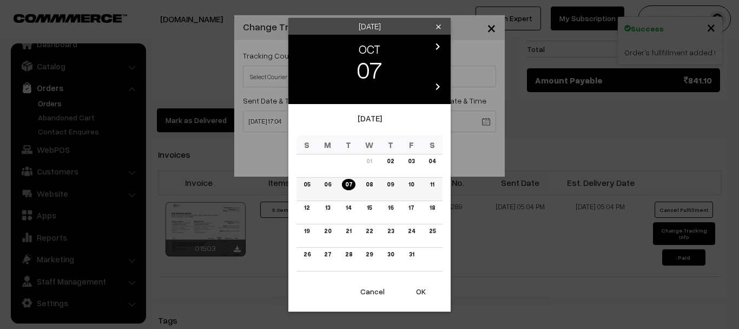
click at [324, 182] on link "06" at bounding box center [328, 184] width 14 height 11
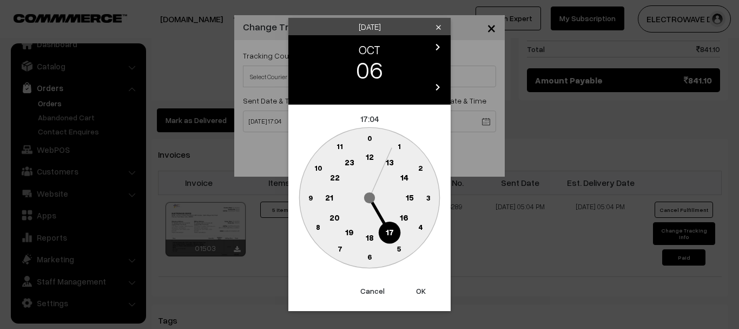
click at [411, 283] on button "OK" at bounding box center [420, 291] width 43 height 24
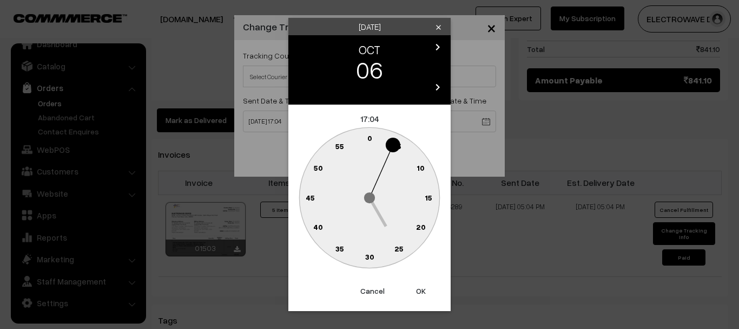
click at [415, 290] on button "OK" at bounding box center [420, 291] width 43 height 24
type input "[DATE] 17:04"
click at [415, 290] on div "× Change Tracking Info Tracking Courier Select Courier Company BlueDart Xpressb…" at bounding box center [369, 164] width 739 height 329
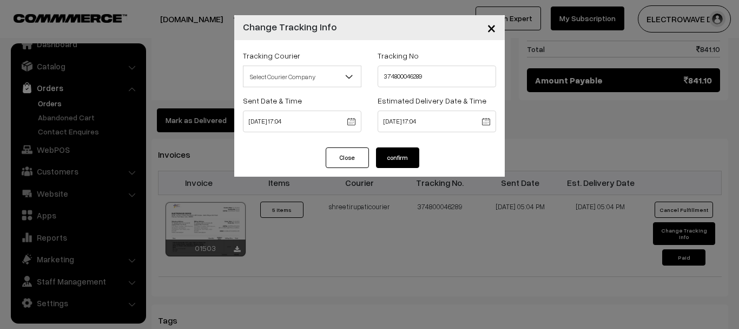
click at [393, 150] on button "confirm" at bounding box center [397, 157] width 43 height 21
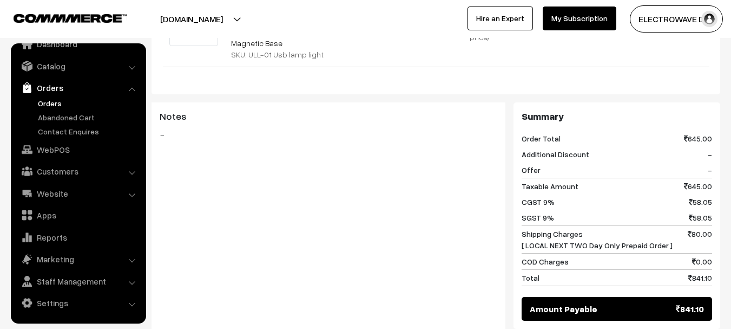
scroll to position [541, 0]
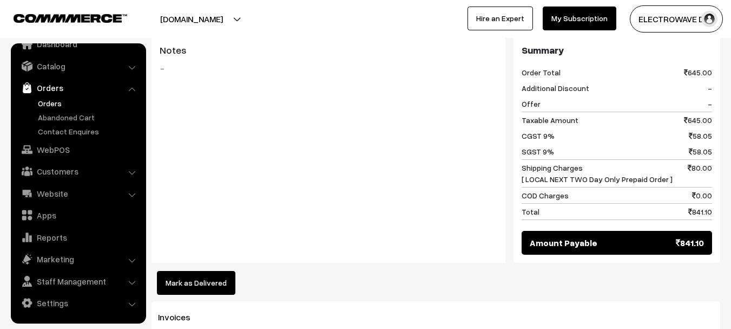
click at [51, 107] on link "Orders" at bounding box center [88, 102] width 107 height 11
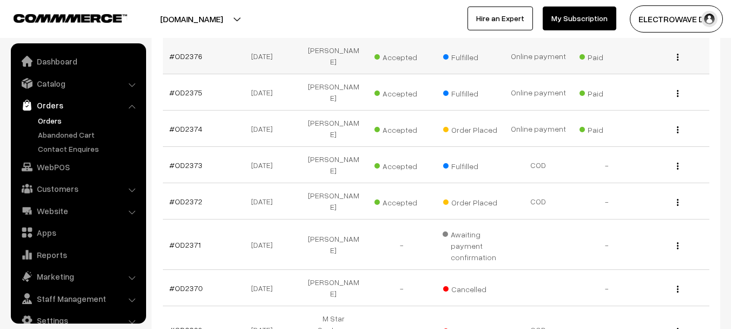
scroll to position [17, 0]
